Goal: Information Seeking & Learning: Learn about a topic

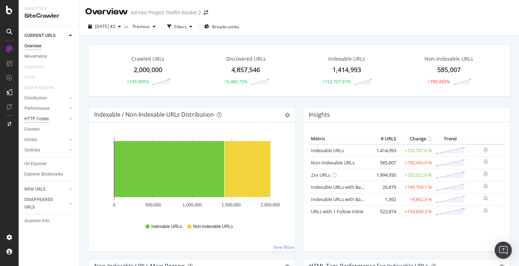
click at [38, 119] on div "HTTP Codes" at bounding box center [36, 119] width 24 height 8
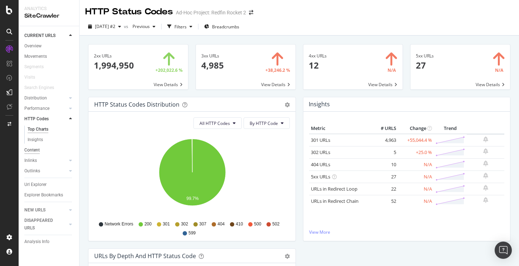
click at [35, 148] on div "Content" at bounding box center [31, 150] width 15 height 8
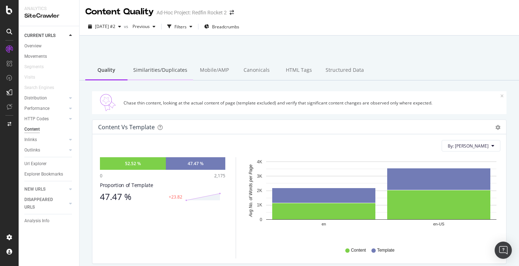
click at [163, 68] on div "Similarities/Duplicates" at bounding box center [161, 71] width 66 height 20
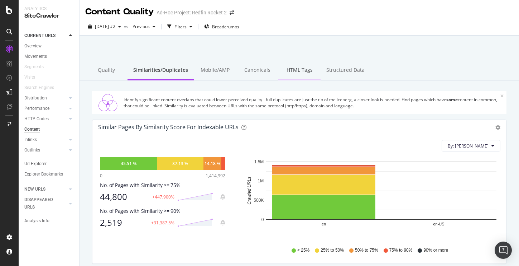
click at [296, 70] on div "HTML Tags" at bounding box center [299, 71] width 42 height 20
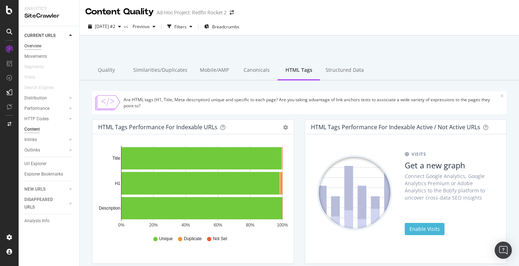
click at [38, 44] on div "Overview" at bounding box center [32, 46] width 17 height 8
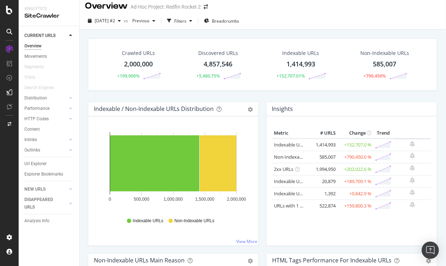
scroll to position [0, 0]
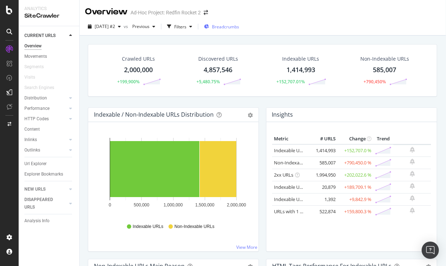
click at [239, 27] on span "Breadcrumbs" at bounding box center [225, 27] width 27 height 6
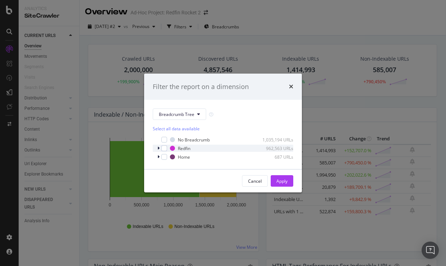
click at [159, 147] on icon "modal" at bounding box center [158, 148] width 2 height 4
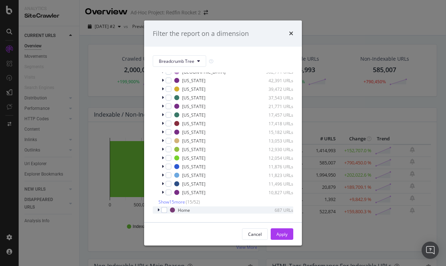
scroll to position [0, 0]
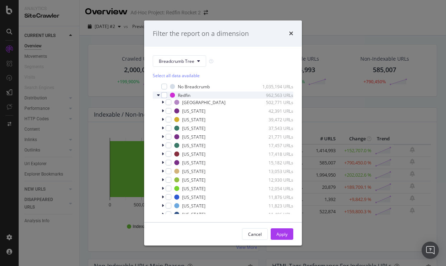
click at [159, 95] on icon "modal" at bounding box center [158, 95] width 3 height 4
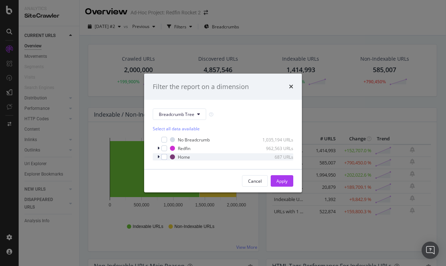
click at [160, 156] on div "modal" at bounding box center [159, 156] width 4 height 7
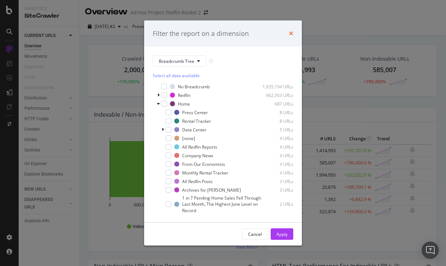
click at [291, 34] on icon "times" at bounding box center [291, 33] width 4 height 6
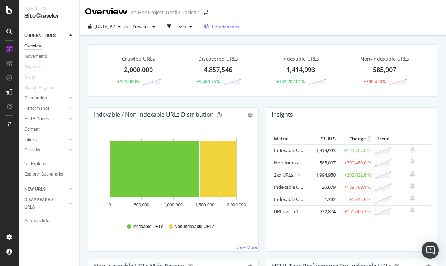
click at [226, 28] on div "Breadcrumbs" at bounding box center [221, 27] width 35 height 6
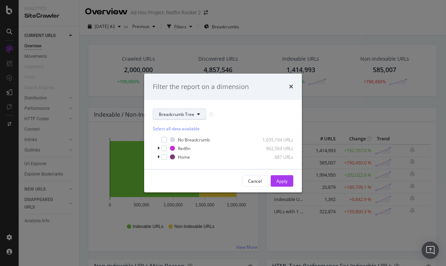
click at [197, 112] on icon "modal" at bounding box center [198, 114] width 3 height 4
click at [292, 86] on icon "times" at bounding box center [291, 86] width 4 height 6
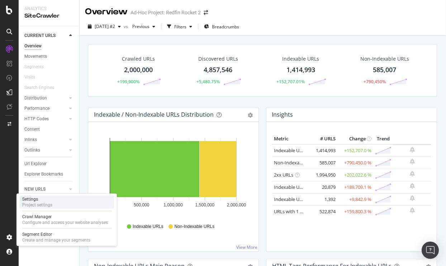
click at [46, 204] on div "Project settings" at bounding box center [37, 205] width 30 height 6
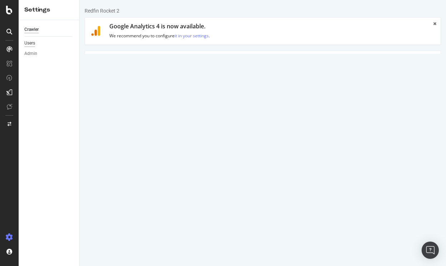
click at [27, 44] on div "Users" at bounding box center [29, 43] width 11 height 8
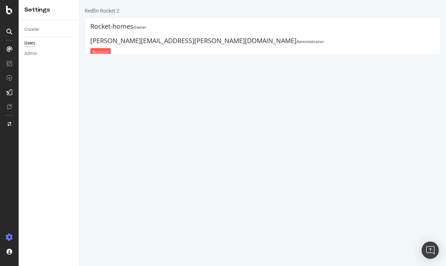
click at [178, 85] on input "text" at bounding box center [292, 86] width 286 height 12
paste input "jacob.klein@redfin.com"
type input "jacob.klein@redfin.com"
click at [262, 120] on button "Save" at bounding box center [261, 120] width 17 height 11
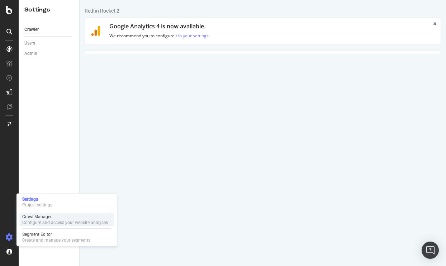
click at [40, 219] on div "Configure and access your website analyses" at bounding box center [65, 222] width 86 height 6
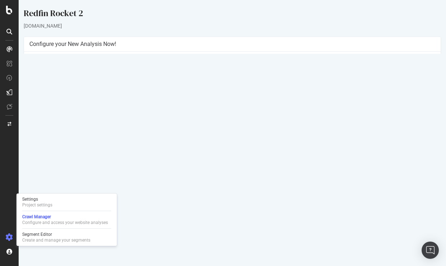
click at [138, 201] on div "× Close Delete Analysis ? Are you sure you want to delete the analysis "2025 Au…" at bounding box center [232, 230] width 416 height 60
click at [142, 212] on th "Analysis" at bounding box center [86, 212] width 114 height 14
click at [98, 97] on td "Max Speed (URLs / s)" at bounding box center [130, 97] width 203 height 14
click at [119, 253] on div "× Close Delete Analysis ? Are you sure you want to delete the analysis "2025 Au…" at bounding box center [232, 230] width 416 height 60
click at [86, 250] on div "× Close Delete Analysis ? Are you sure you want to delete the analysis "2025 Au…" at bounding box center [232, 230] width 416 height 60
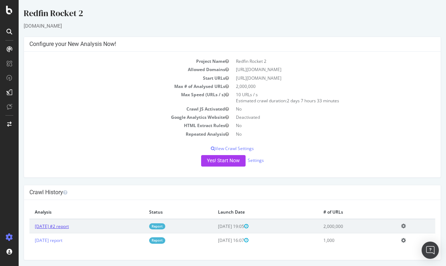
click at [69, 226] on link "2025 Aug. 22nd #2 report" at bounding box center [52, 226] width 34 height 6
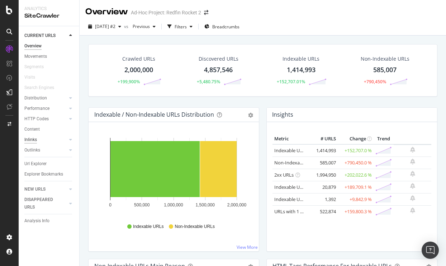
click at [32, 139] on div "Inlinks" at bounding box center [30, 140] width 13 height 8
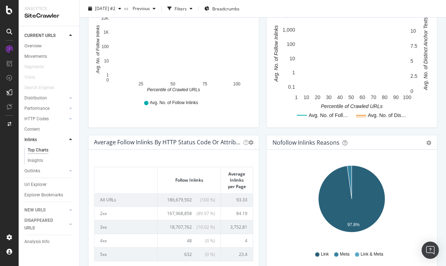
scroll to position [310, 0]
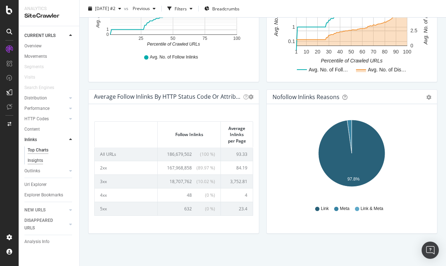
click at [34, 162] on div "Insights" at bounding box center [35, 161] width 15 height 8
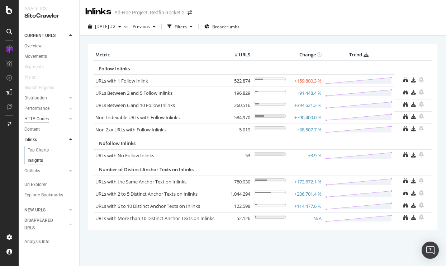
click at [36, 119] on div "HTTP Codes" at bounding box center [36, 119] width 24 height 8
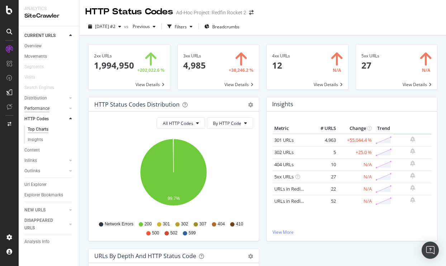
click at [38, 110] on div "Performance" at bounding box center [36, 109] width 25 height 8
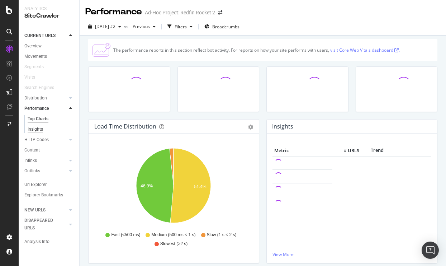
click at [38, 129] on div "Insights" at bounding box center [35, 129] width 15 height 8
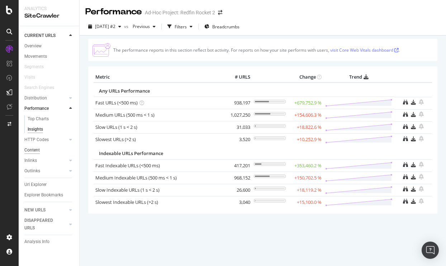
click at [34, 149] on div "Content" at bounding box center [31, 150] width 15 height 8
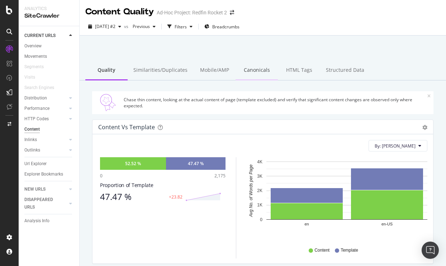
click at [252, 71] on div "Canonicals" at bounding box center [256, 71] width 42 height 20
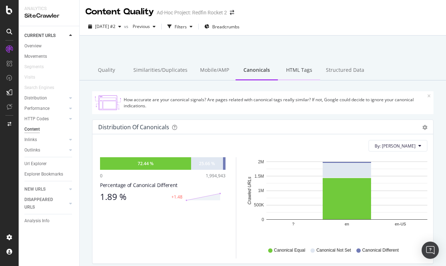
click at [298, 68] on div "HTML Tags" at bounding box center [299, 71] width 42 height 20
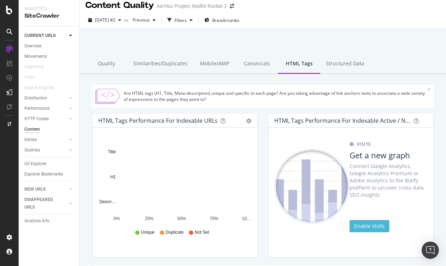
scroll to position [6, 0]
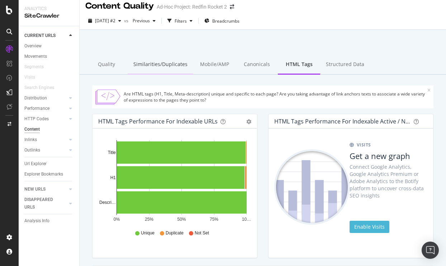
click at [173, 67] on div "Similarities/Duplicates" at bounding box center [161, 65] width 66 height 20
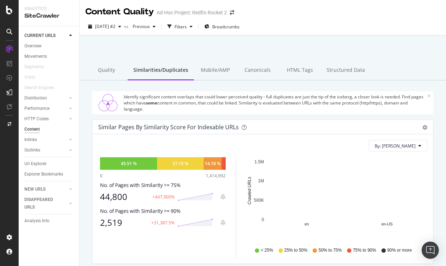
scroll to position [15, 0]
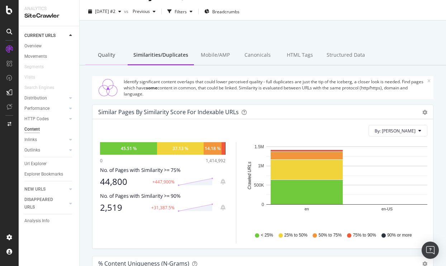
click at [99, 54] on div "Quality" at bounding box center [106, 56] width 42 height 20
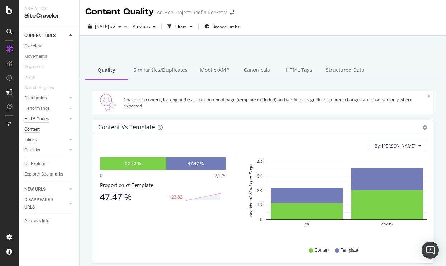
click at [42, 118] on div "HTTP Codes" at bounding box center [36, 119] width 24 height 8
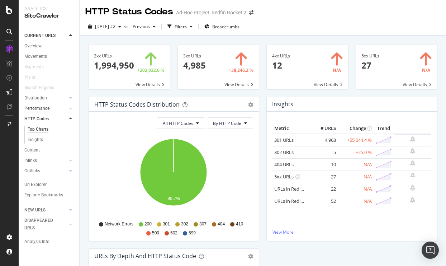
click at [40, 106] on div "Performance" at bounding box center [36, 109] width 25 height 8
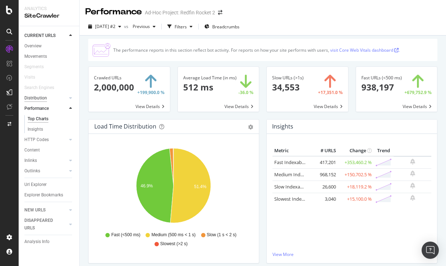
click at [38, 99] on div "Distribution" at bounding box center [35, 98] width 23 height 8
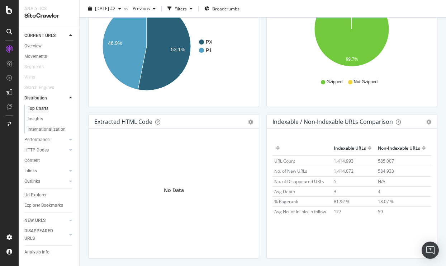
scroll to position [1066, 0]
